Goal: Transaction & Acquisition: Book appointment/travel/reservation

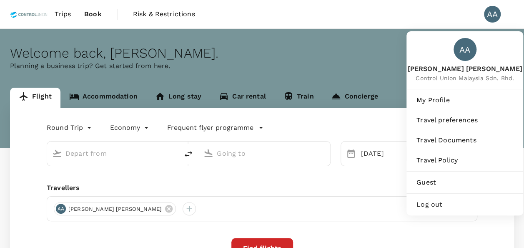
click at [497, 9] on div "AA" at bounding box center [492, 14] width 17 height 17
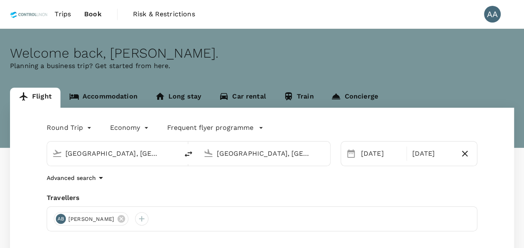
type input "[GEOGRAPHIC_DATA], [GEOGRAPHIC_DATA] (any)"
type input "Johor Bahru, Malaysia (any)"
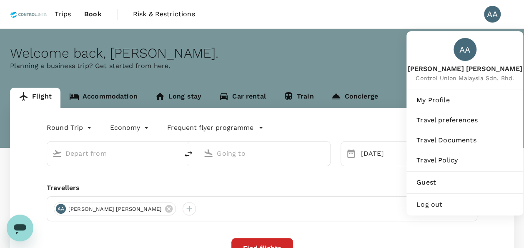
type input "[GEOGRAPHIC_DATA], [GEOGRAPHIC_DATA] (any)"
type input "Johor Bahru, Malaysia (any)"
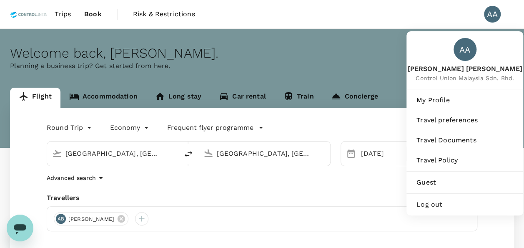
click at [496, 14] on div "AA" at bounding box center [492, 14] width 17 height 17
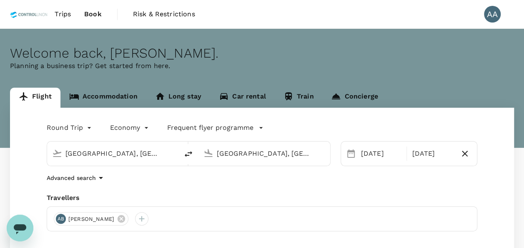
click at [496, 14] on div "AA" at bounding box center [492, 14] width 17 height 17
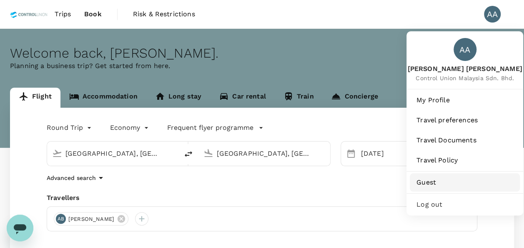
click at [440, 184] on span "Guest" at bounding box center [465, 182] width 97 height 10
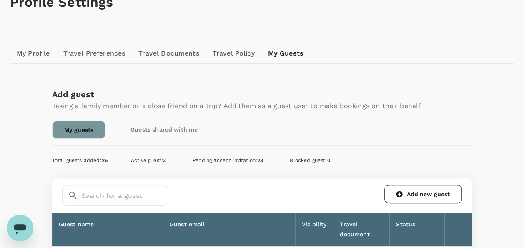
scroll to position [125, 0]
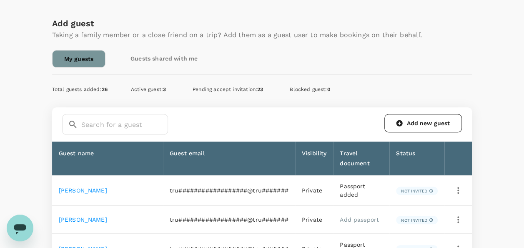
click at [71, 65] on link "My guests" at bounding box center [78, 59] width 53 height 18
click at [399, 121] on icon at bounding box center [400, 123] width 6 height 6
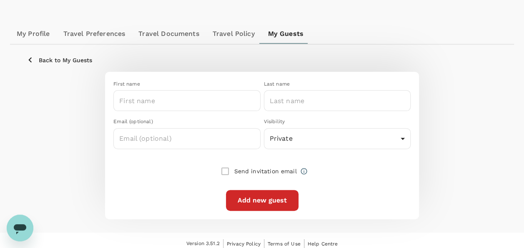
scroll to position [80, 0]
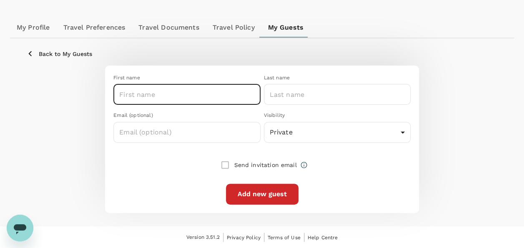
click at [191, 103] on input "text" at bounding box center [186, 94] width 147 height 21
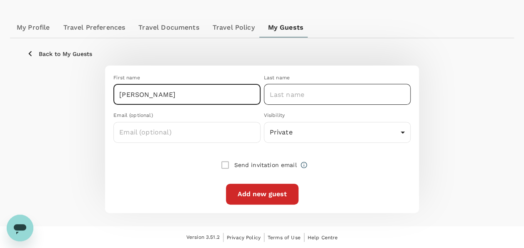
type input "HAUSER"
click at [321, 91] on input "text" at bounding box center [337, 94] width 147 height 21
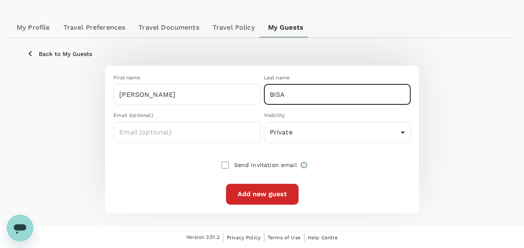
type input "BISA"
click at [275, 194] on button "Add new guest" at bounding box center [262, 193] width 73 height 21
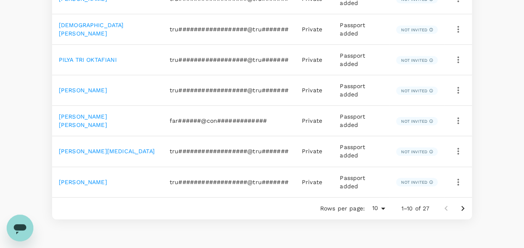
scroll to position [417, 0]
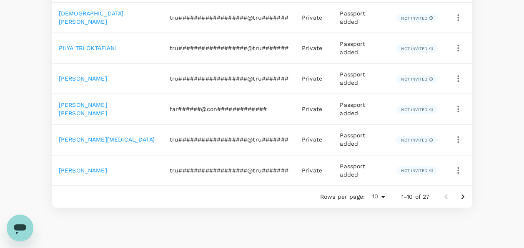
click at [459, 191] on icon "Go to next page" at bounding box center [463, 196] width 10 height 10
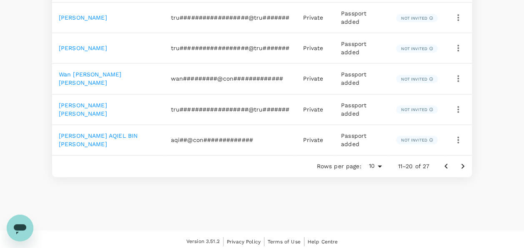
scroll to position [451, 0]
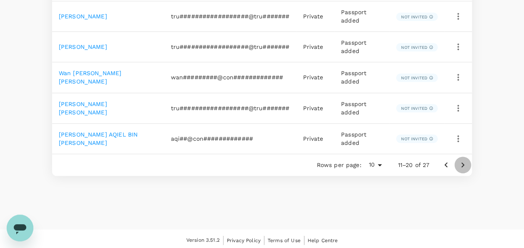
click at [458, 163] on icon "Go to next page" at bounding box center [463, 165] width 10 height 10
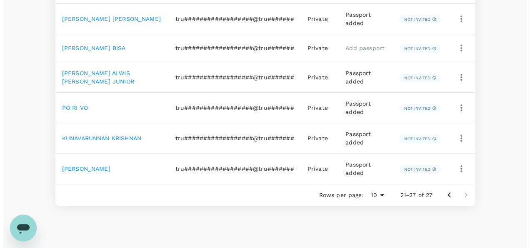
scroll to position [316, 0]
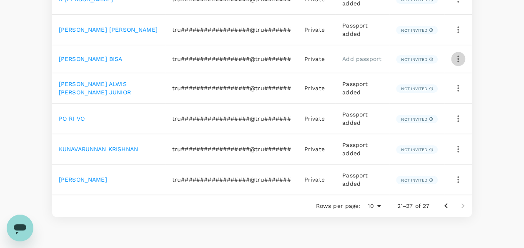
click at [454, 58] on icon "button" at bounding box center [458, 59] width 10 height 10
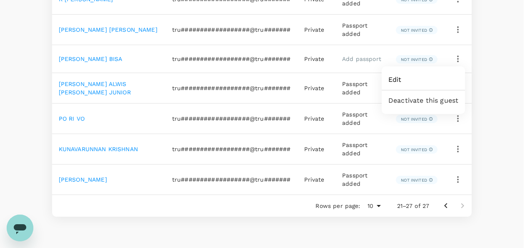
click at [396, 82] on span "Edit" at bounding box center [424, 80] width 70 height 10
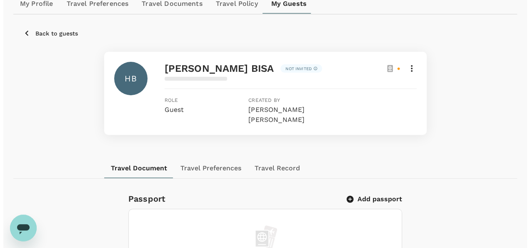
scroll to position [250, 0]
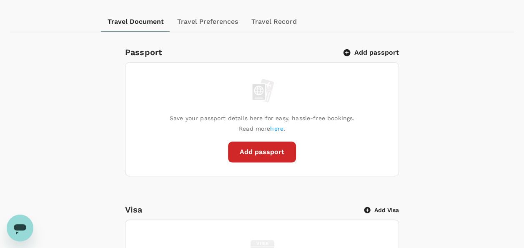
click at [264, 141] on button "Add passport" at bounding box center [262, 151] width 68 height 21
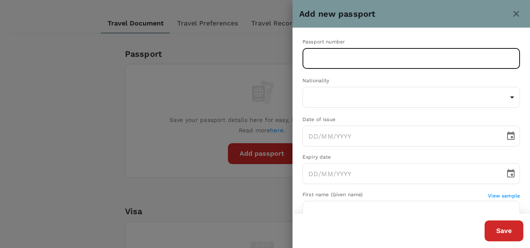
drag, startPoint x: 347, startPoint y: 56, endPoint x: 343, endPoint y: 55, distance: 4.6
click at [347, 56] on input "text" at bounding box center [412, 58] width 218 height 21
type input "e"
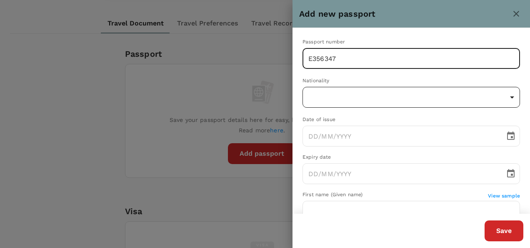
type input "E356347"
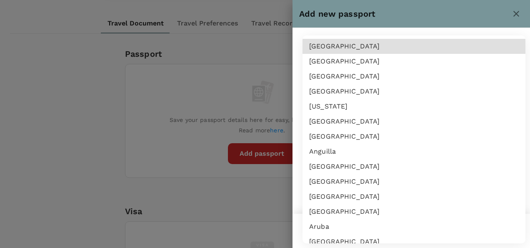
click at [353, 100] on body "Trips Book Risk & Restrictions AA Profile Settings My Profile Travel Preference…" at bounding box center [265, 178] width 530 height 856
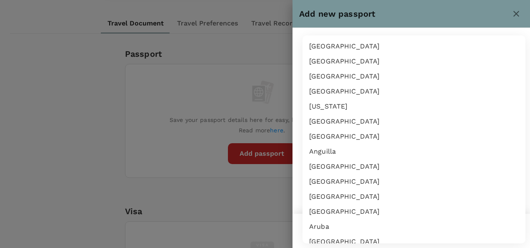
scroll to position [2384, 0]
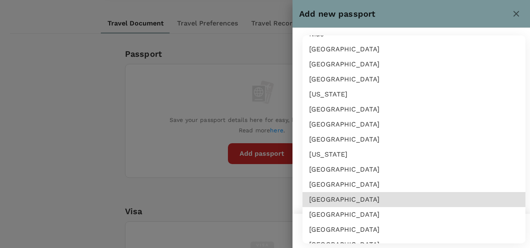
click at [349, 196] on li "Papua New Guinea" at bounding box center [414, 199] width 223 height 15
type input "PG"
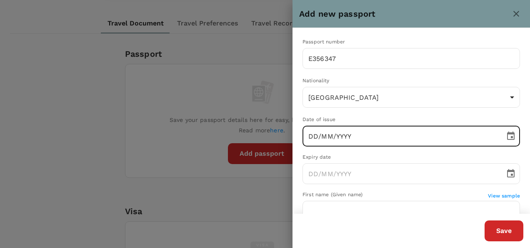
click at [310, 140] on input "DD/MM/YYYY" at bounding box center [401, 135] width 197 height 21
click at [325, 137] on input "07/04/2025" at bounding box center [401, 135] width 197 height 21
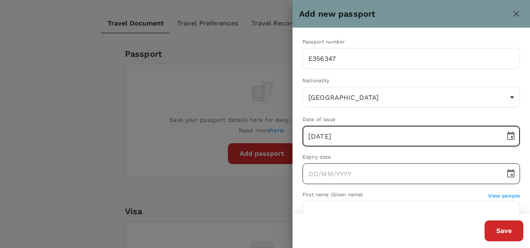
type input "07/01/2025"
click at [314, 173] on input "DD/MM/YYYY" at bounding box center [401, 173] width 197 height 21
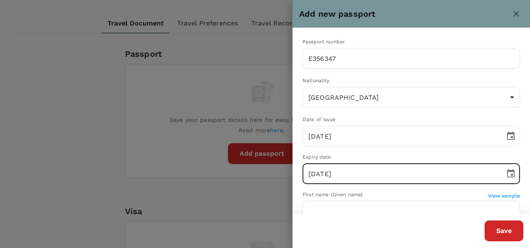
type input "07/01/2030"
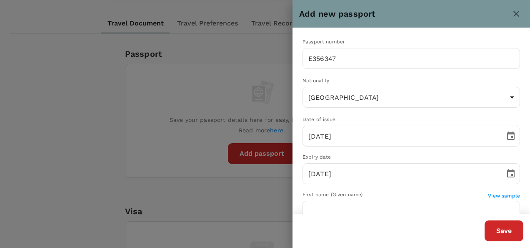
click at [410, 198] on div "First name (Given name)" at bounding box center [396, 195] width 186 height 8
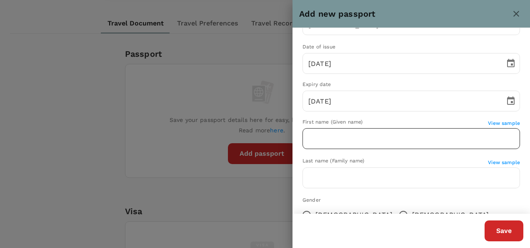
scroll to position [83, 0]
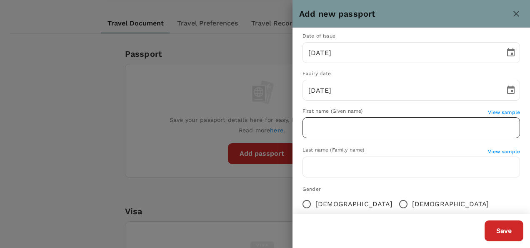
click at [352, 126] on input "text" at bounding box center [412, 127] width 218 height 21
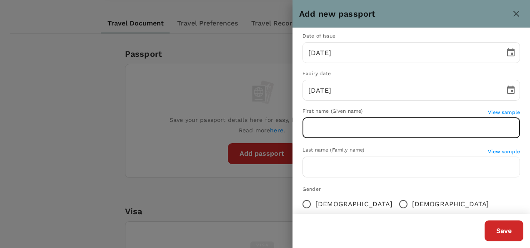
type input "HAUSER"
type input "BISA"
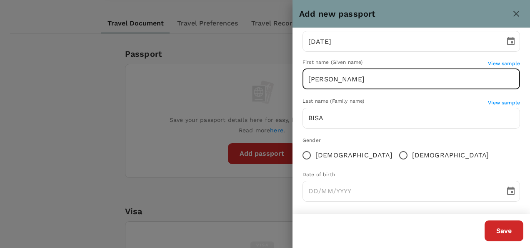
scroll to position [136, 0]
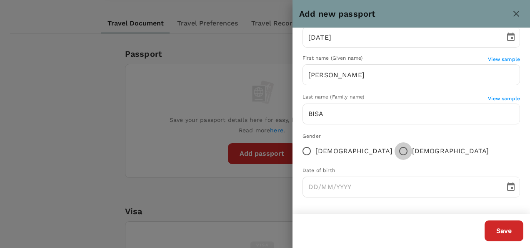
click at [395, 152] on input "Male" at bounding box center [404, 151] width 18 height 18
radio input "true"
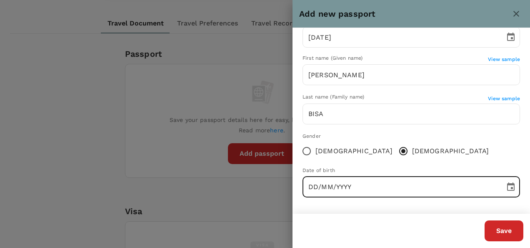
click at [309, 190] on input "DD/MM/YYYY" at bounding box center [401, 186] width 197 height 21
type input "23/01/1991"
click at [505, 227] on button "Save" at bounding box center [504, 230] width 39 height 21
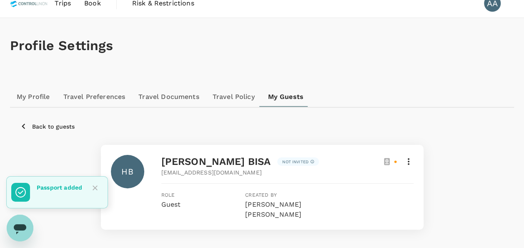
scroll to position [0, 0]
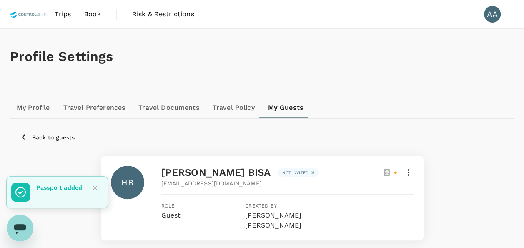
click at [91, 11] on span "Book" at bounding box center [92, 14] width 17 height 10
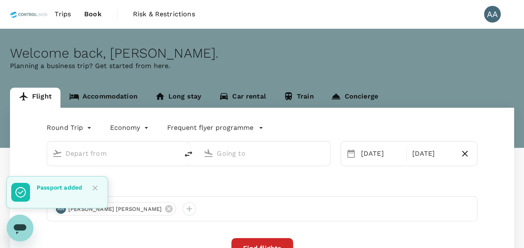
type input "[GEOGRAPHIC_DATA], [GEOGRAPHIC_DATA] (any)"
type input "Johor Bahru, Malaysia (any)"
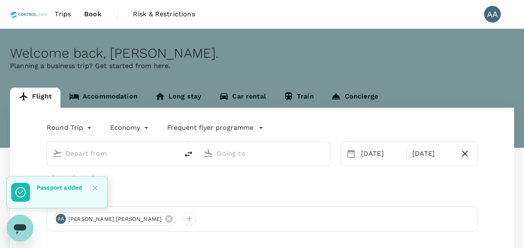
type input "[GEOGRAPHIC_DATA], [GEOGRAPHIC_DATA] (any)"
type input "Johor Bahru, Malaysia (any)"
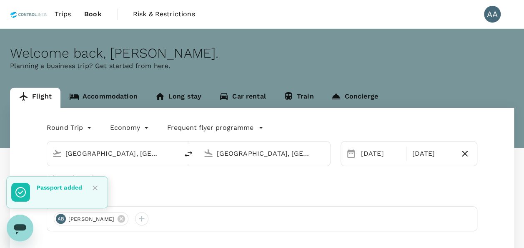
click at [98, 188] on icon "Close" at bounding box center [95, 187] width 8 height 8
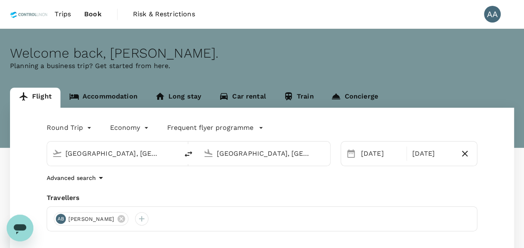
click at [124, 156] on input "[GEOGRAPHIC_DATA], [GEOGRAPHIC_DATA] (any)" at bounding box center [112, 153] width 95 height 13
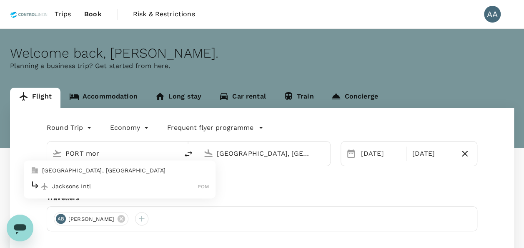
click at [85, 173] on p "Port Moresby, Papua New Guinea" at bounding box center [125, 170] width 167 height 8
type input "[GEOGRAPHIC_DATA], [GEOGRAPHIC_DATA] (any)"
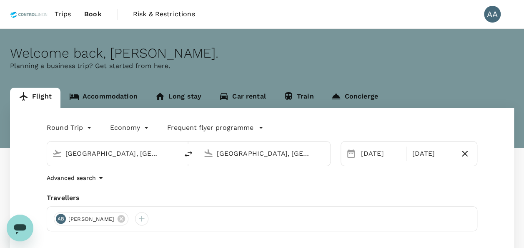
drag, startPoint x: 312, startPoint y: 155, endPoint x: 196, endPoint y: 150, distance: 116.4
click at [196, 150] on div "Port Moresby, Papua New Guinea (any) Johor Bahru, Malaysia (any)" at bounding box center [189, 153] width 284 height 25
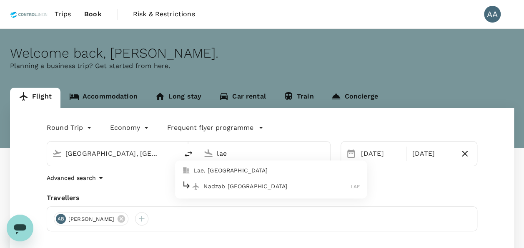
click at [199, 167] on p "Lae, Papua New Guinea" at bounding box center [276, 170] width 167 height 8
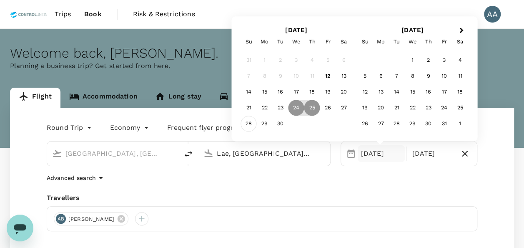
type input "Lae, [GEOGRAPHIC_DATA] (any)"
click at [246, 123] on div "28" at bounding box center [249, 124] width 16 height 16
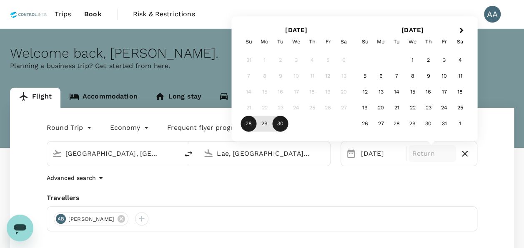
click at [280, 123] on div "30" at bounding box center [281, 124] width 16 height 16
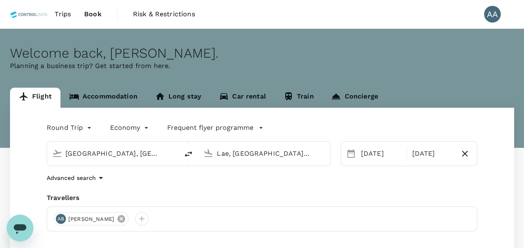
click at [125, 217] on icon at bounding box center [122, 219] width 8 height 8
click at [62, 216] on div at bounding box center [60, 218] width 13 height 13
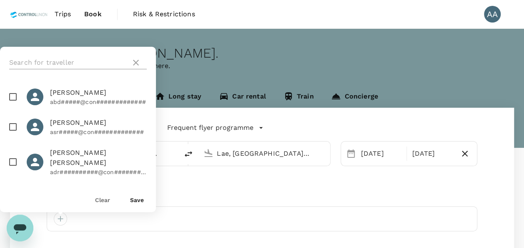
click at [77, 58] on input "text" at bounding box center [68, 62] width 118 height 13
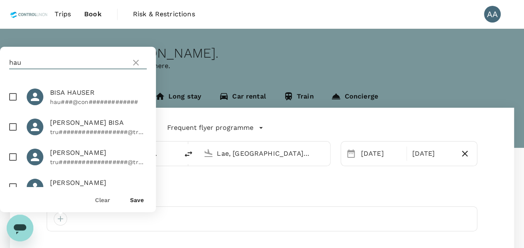
type input "hau"
click at [13, 129] on input "checkbox" at bounding box center [13, 127] width 18 height 18
checkbox input "true"
click at [139, 202] on button "Save" at bounding box center [137, 199] width 14 height 7
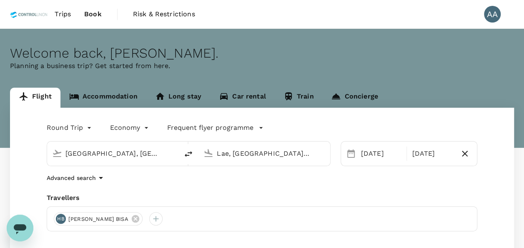
scroll to position [42, 0]
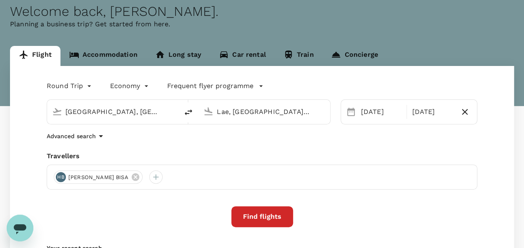
click at [259, 217] on button "Find flights" at bounding box center [262, 216] width 62 height 21
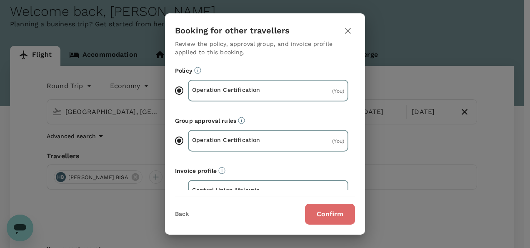
click at [315, 214] on button "Confirm" at bounding box center [330, 213] width 50 height 21
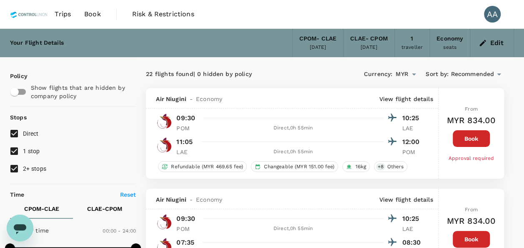
drag, startPoint x: 442, startPoint y: 16, endPoint x: 433, endPoint y: 26, distance: 13.0
click at [442, 16] on div "Trips Book Risk & Restrictions AA" at bounding box center [262, 14] width 504 height 28
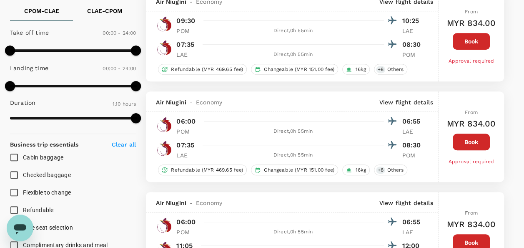
scroll to position [208, 0]
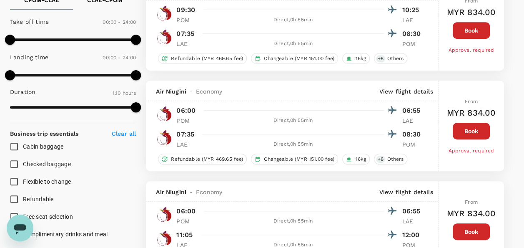
click at [344, 212] on div at bounding box center [299, 211] width 197 height 12
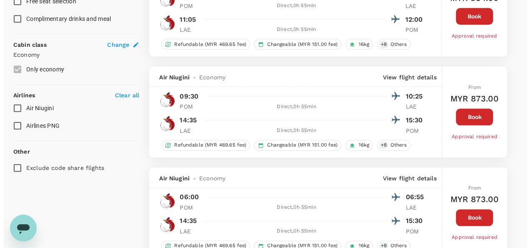
scroll to position [417, 0]
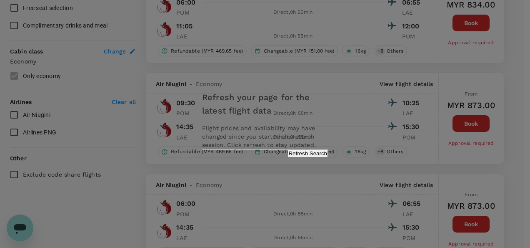
click at [308, 157] on button "Refresh Search" at bounding box center [308, 153] width 40 height 8
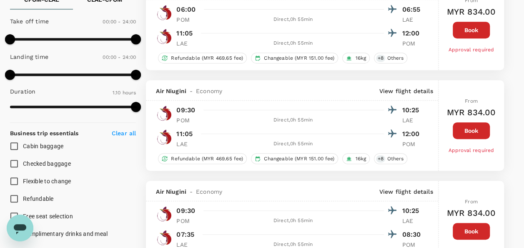
scroll to position [250, 0]
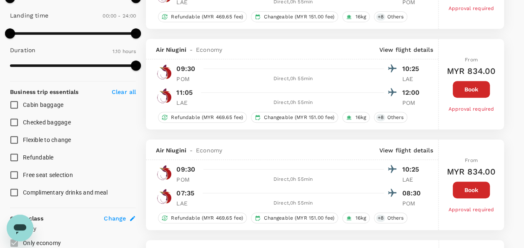
click at [459, 88] on button "Book" at bounding box center [471, 89] width 37 height 17
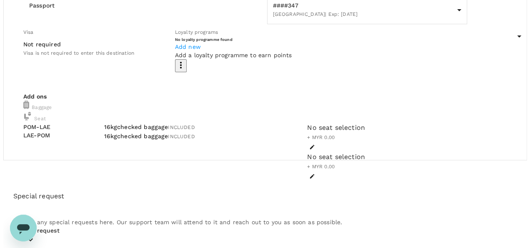
scroll to position [148, 0]
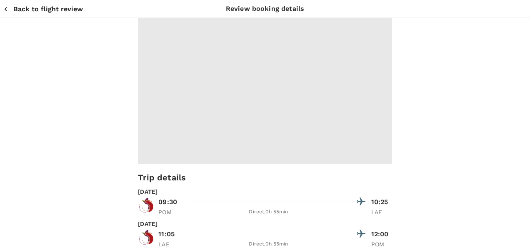
type input "9e254831-a140-43d4-90d9-f4bdc71b84d3"
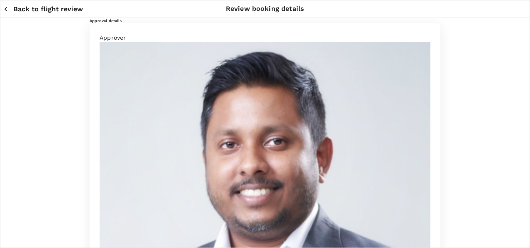
paste textarea "PO 74347: FCL#17-18-19-20-21-22-23 THUN62 MSC SKJ Solids in Brine 7oz • Total i…"
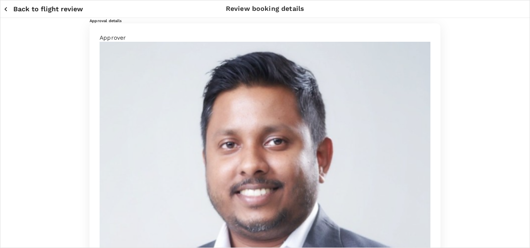
drag, startPoint x: 124, startPoint y: 151, endPoint x: 27, endPoint y: 138, distance: 98.4
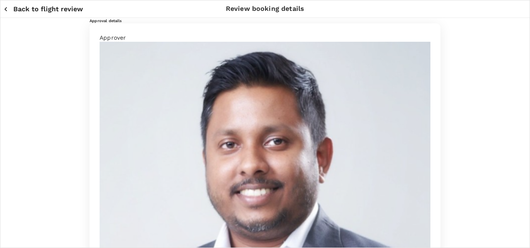
scroll to position [28, 0]
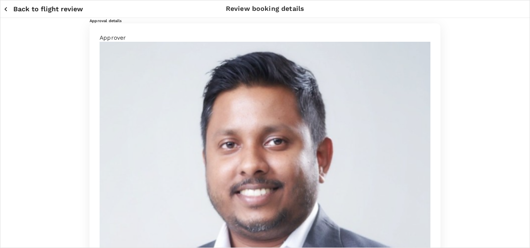
scroll to position [38, 0]
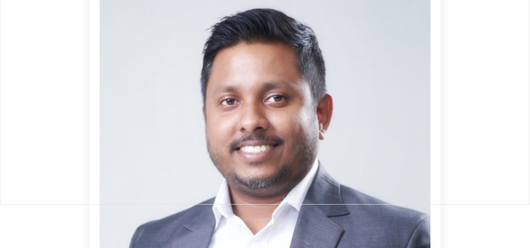
scroll to position [83, 0]
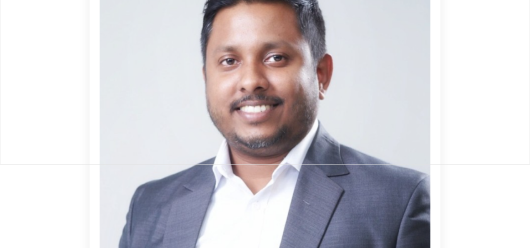
type textarea "Hauser Bisa PO 74347: FCL#17-18-19-20-21-22-23 THUN62 MSC SKJ Solids in Brine 7…"
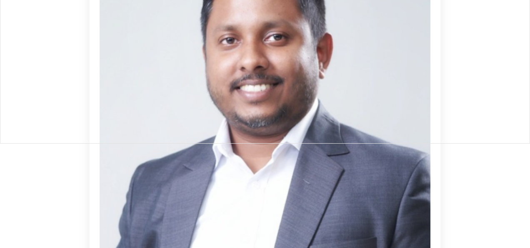
scroll to position [77, 0]
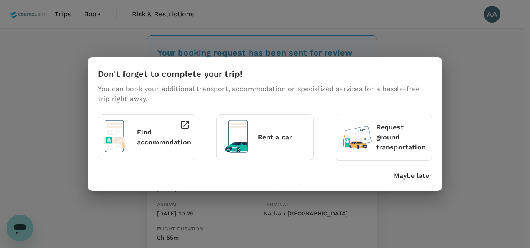
click at [403, 176] on p "Maybe later" at bounding box center [413, 176] width 38 height 10
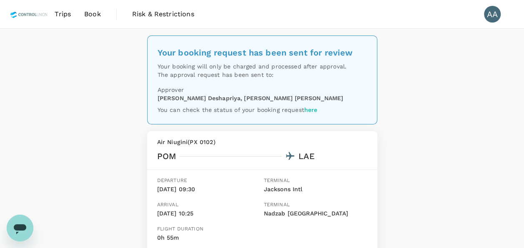
click at [96, 13] on span "Book" at bounding box center [92, 14] width 17 height 10
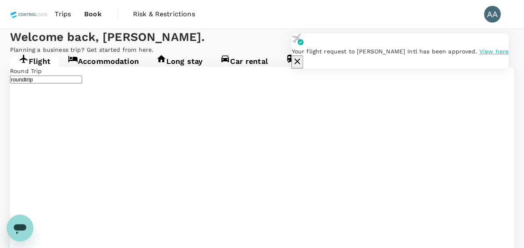
click at [110, 72] on link "Accommodation" at bounding box center [103, 64] width 88 height 15
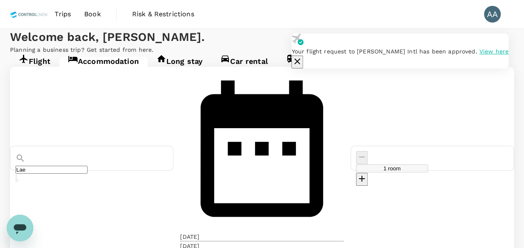
type input "3 rooms"
click at [302, 56] on icon "button" at bounding box center [297, 61] width 10 height 10
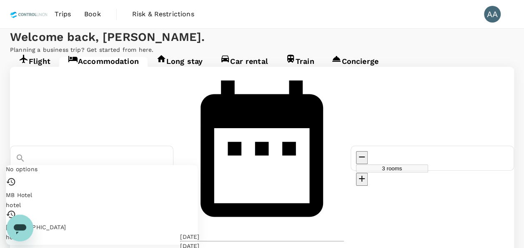
drag, startPoint x: 140, startPoint y: 136, endPoint x: 40, endPoint y: 133, distance: 100.1
paste input "[GEOGRAPHIC_DATA]"
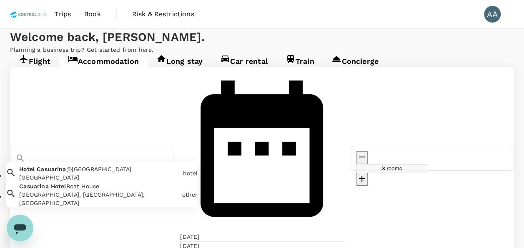
click at [66, 166] on span "Casuarina" at bounding box center [51, 169] width 29 height 7
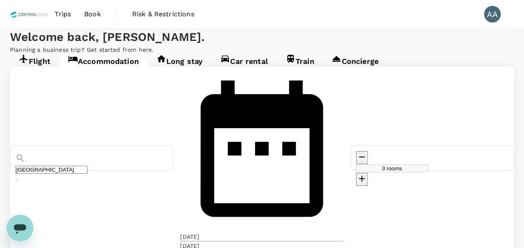
type input "[GEOGRAPHIC_DATA]"
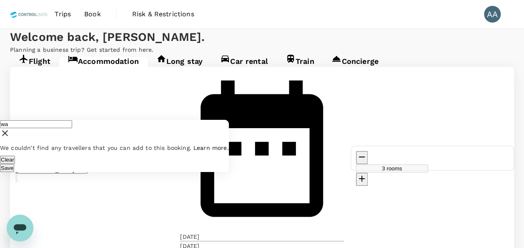
type input "w"
type input "hilmi"
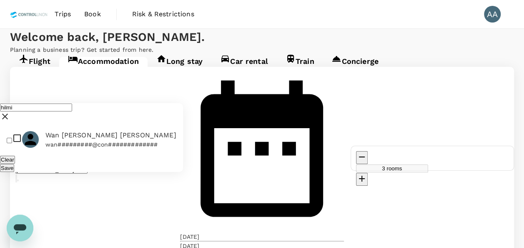
drag, startPoint x: 84, startPoint y: 25, endPoint x: -2, endPoint y: 18, distance: 86.1
click at [0, 18] on html "Trips Book Risk & Restrictions AA Welcome back , [PERSON_NAME] . Planning a bus…" at bounding box center [262, 229] width 524 height 459
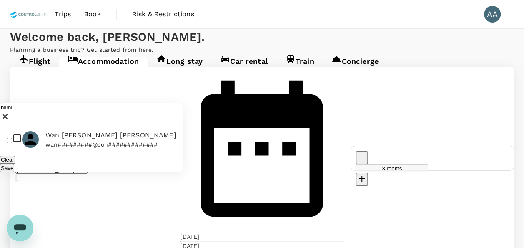
click at [12, 138] on input "checkbox" at bounding box center [9, 140] width 5 height 5
checkbox input "true"
click at [14, 164] on button "Save" at bounding box center [7, 168] width 14 height 8
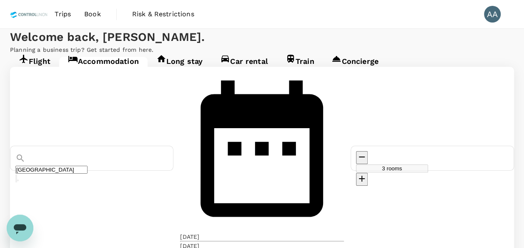
click at [289, 142] on div "[DATE] Sep" at bounding box center [261, 158] width 163 height 183
click at [199, 232] on div "[DATE]" at bounding box center [189, 236] width 19 height 8
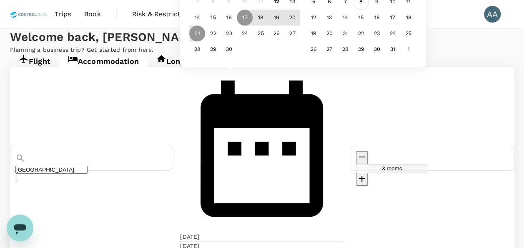
click at [369, 10] on div "8" at bounding box center [362, 2] width 16 height 16
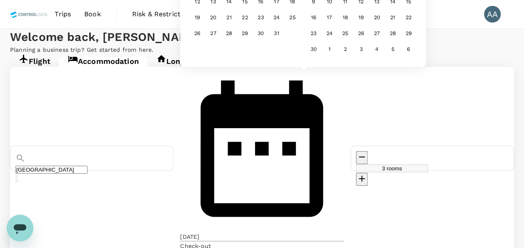
drag, startPoint x: 320, startPoint y: 45, endPoint x: 349, endPoint y: 83, distance: 48.1
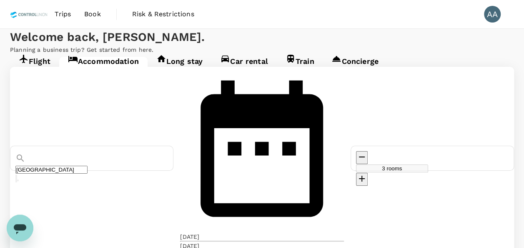
click at [368, 151] on button "decrease" at bounding box center [362, 157] width 12 height 13
click at [367, 152] on icon "decrease" at bounding box center [362, 157] width 10 height 10
type input "1 room"
click at [410, 151] on div at bounding box center [432, 157] width 153 height 13
drag, startPoint x: 410, startPoint y: 135, endPoint x: 338, endPoint y: 150, distance: 74.2
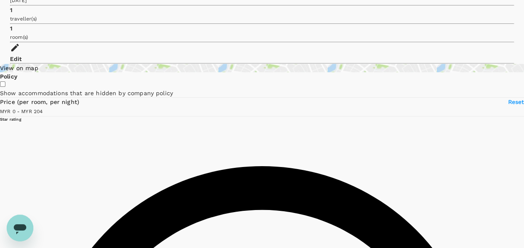
scroll to position [18, 0]
type input "203"
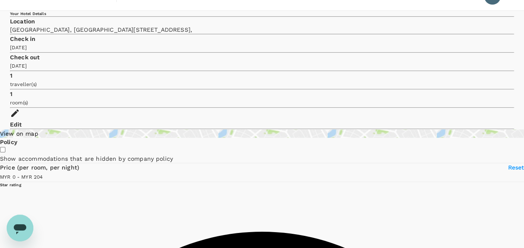
scroll to position [0, 0]
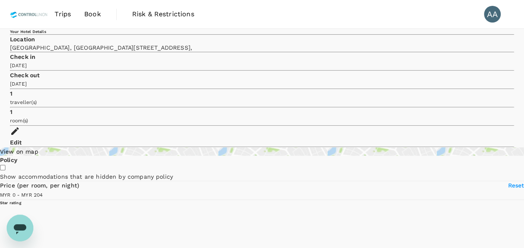
click at [67, 14] on span "Trips" at bounding box center [63, 14] width 16 height 10
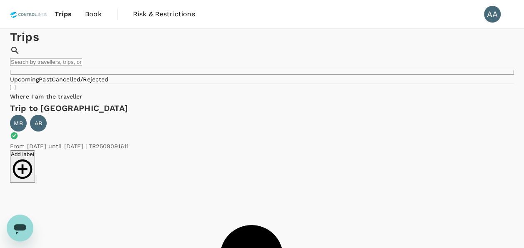
click at [89, 17] on span "Book" at bounding box center [93, 14] width 17 height 10
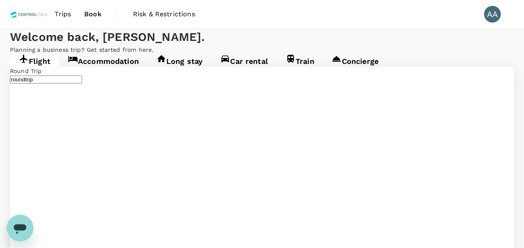
type input "[GEOGRAPHIC_DATA], [GEOGRAPHIC_DATA] (any)"
type input "Lae, [GEOGRAPHIC_DATA] (any)"
type input "[GEOGRAPHIC_DATA], [GEOGRAPHIC_DATA] (any)"
type input "Lae, [GEOGRAPHIC_DATA] (any)"
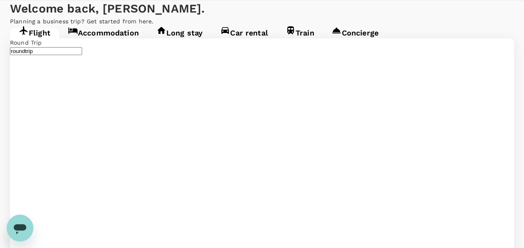
scroll to position [42, 0]
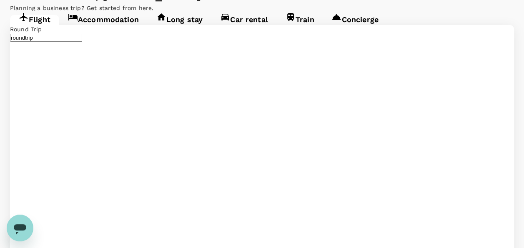
type input "[GEOGRAPHIC_DATA], [GEOGRAPHIC_DATA] (any)"
drag, startPoint x: 315, startPoint y: 112, endPoint x: 211, endPoint y: 115, distance: 104.3
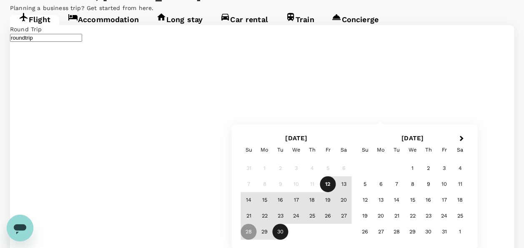
type input "[GEOGRAPHIC_DATA], [GEOGRAPHIC_DATA] (any)"
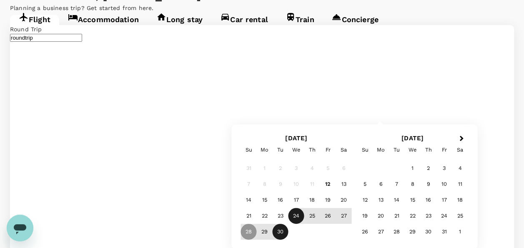
click at [294, 215] on div "24" at bounding box center [297, 216] width 16 height 16
click at [417, 168] on div "1" at bounding box center [413, 168] width 16 height 16
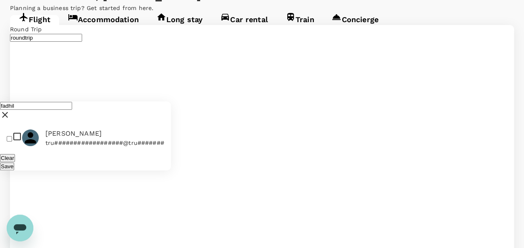
type input "fadhil"
click at [12, 136] on input "checkbox" at bounding box center [9, 138] width 5 height 5
checkbox input "true"
click at [14, 162] on button "Save" at bounding box center [7, 166] width 14 height 8
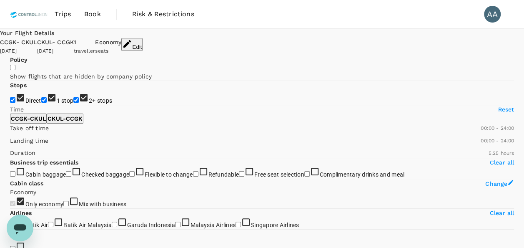
type input "1615"
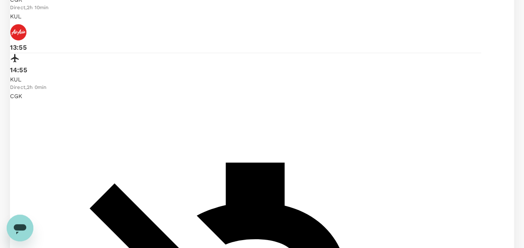
scroll to position [459, 0]
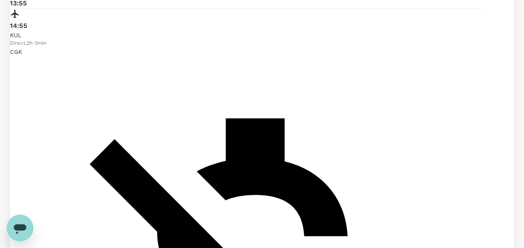
checkbox input "true"
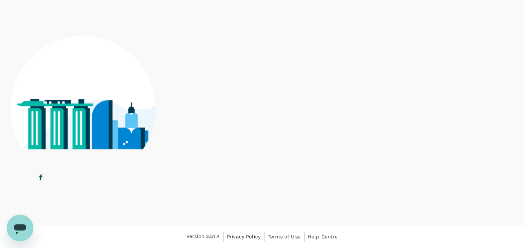
scroll to position [500, 0]
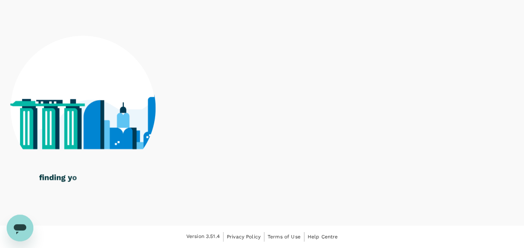
checkbox input "true"
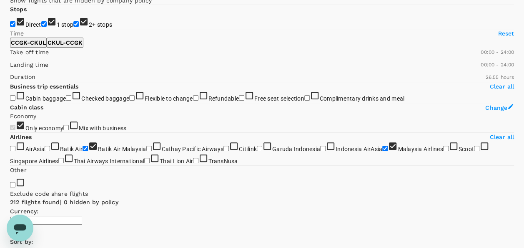
scroll to position [83, 0]
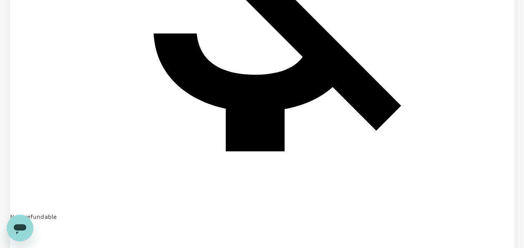
scroll to position [792, 0]
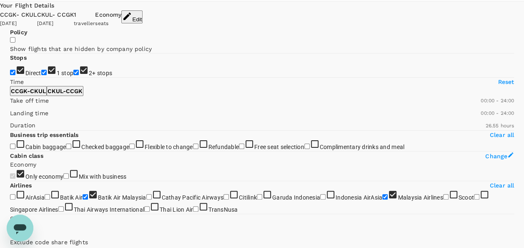
scroll to position [0, 0]
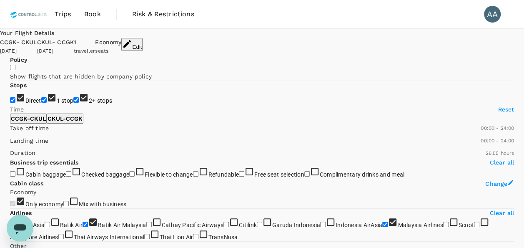
click at [98, 14] on span "Book" at bounding box center [92, 14] width 17 height 10
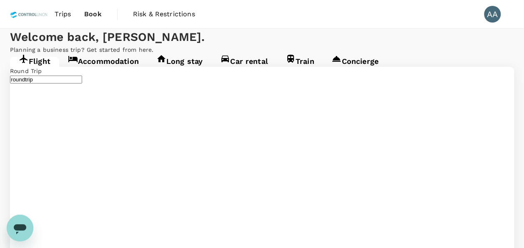
type input "[GEOGRAPHIC_DATA], [GEOGRAPHIC_DATA] (any)"
click at [113, 72] on link "Accommodation" at bounding box center [103, 64] width 88 height 15
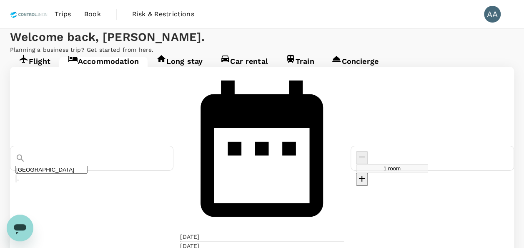
click at [88, 166] on input "[GEOGRAPHIC_DATA]" at bounding box center [51, 170] width 72 height 8
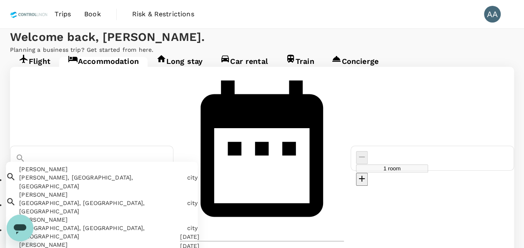
drag, startPoint x: 178, startPoint y: 135, endPoint x: 18, endPoint y: 133, distance: 160.5
paste input "wyndham acm"
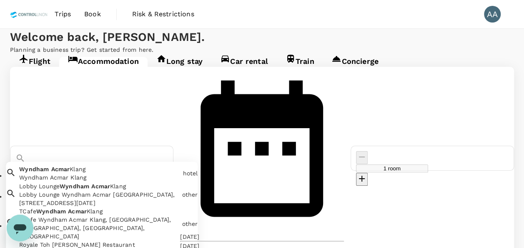
click at [132, 173] on div "Wyndham Acmar Klang" at bounding box center [99, 177] width 160 height 8
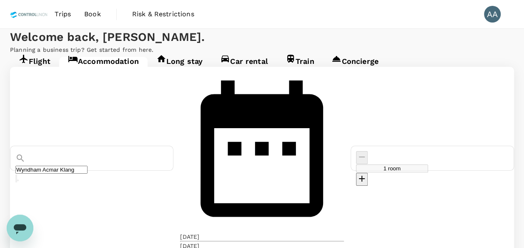
type input "Wyndham Acmar Klang"
click at [199, 232] on div "[DATE]" at bounding box center [189, 236] width 19 height 8
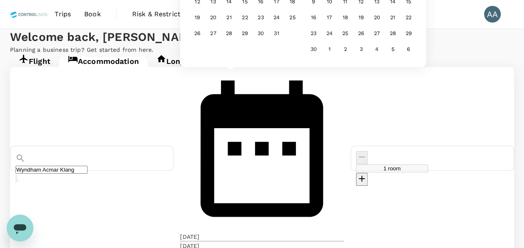
click at [199, 232] on div "[DATE]" at bounding box center [189, 236] width 19 height 8
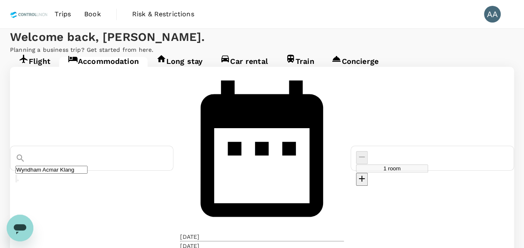
click at [199, 232] on div "[DATE]" at bounding box center [189, 236] width 19 height 8
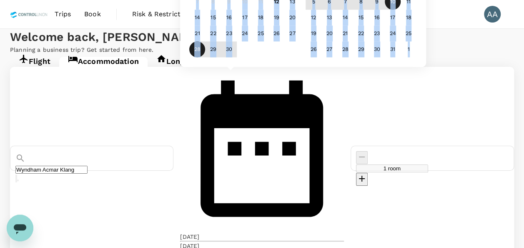
click at [299, 58] on div "28 29 30" at bounding box center [245, 50] width 111 height 16
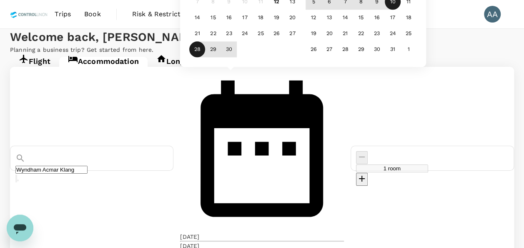
click at [199, 232] on div "[DATE]" at bounding box center [189, 236] width 19 height 8
click at [253, 42] on div "24" at bounding box center [245, 34] width 16 height 16
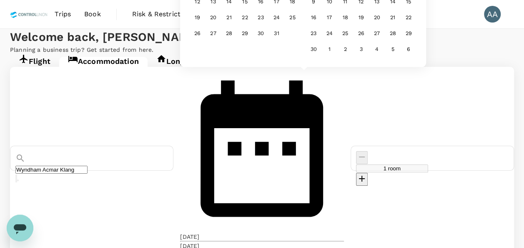
click at [199, 241] on div "[DATE]" at bounding box center [189, 245] width 19 height 8
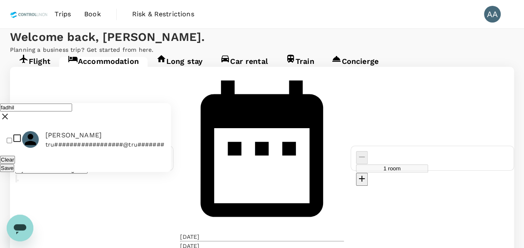
type input "fadhil"
click at [69, 140] on p "tru##################@tru#######" at bounding box center [104, 144] width 119 height 8
checkbox input "true"
click at [14, 164] on button "Save" at bounding box center [7, 168] width 14 height 8
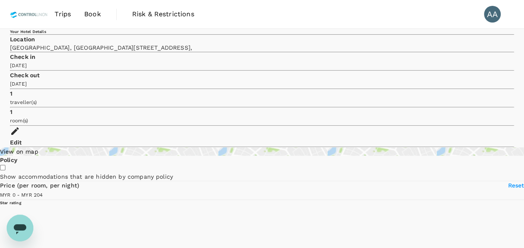
type input "203"
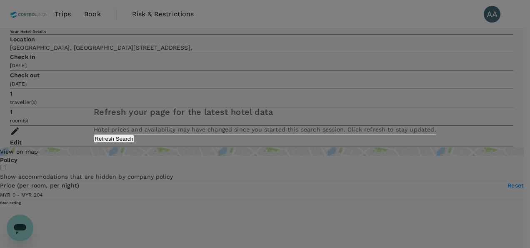
click at [301, 142] on div "Refresh your page for the latest hotel data Hotel prices and availability may h…" at bounding box center [265, 123] width 342 height 37
click at [134, 143] on button "Refresh Search" at bounding box center [114, 139] width 40 height 8
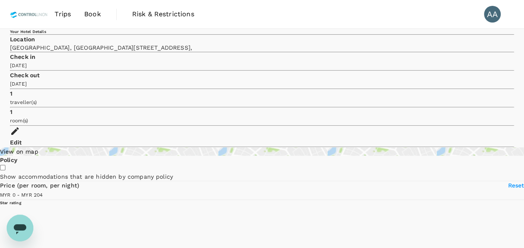
type input "203"
